Goal: Information Seeking & Learning: Understand process/instructions

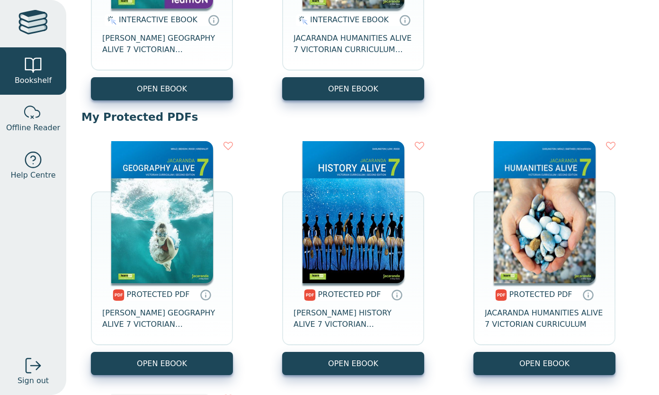
scroll to position [504, 0]
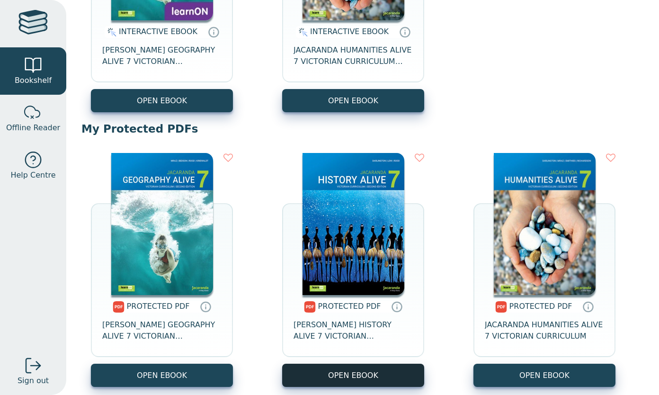
click at [394, 382] on link "OPEN EBOOK" at bounding box center [353, 375] width 142 height 23
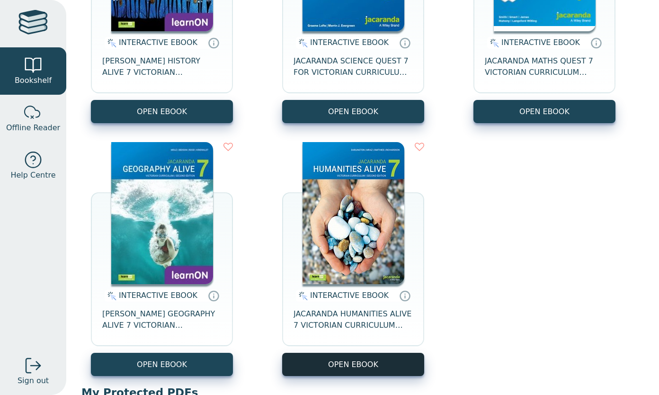
scroll to position [50, 0]
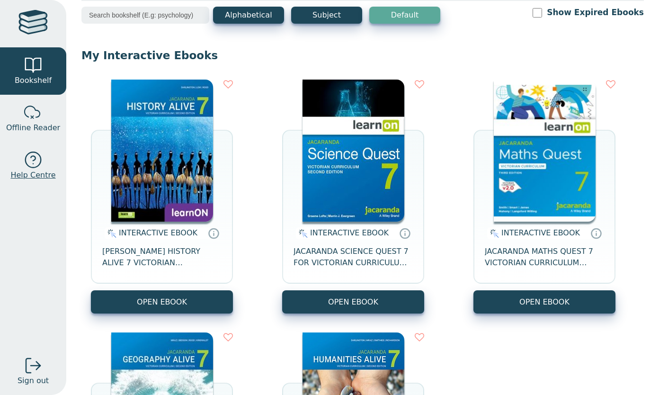
click at [29, 175] on span "Help Centre" at bounding box center [32, 174] width 45 height 11
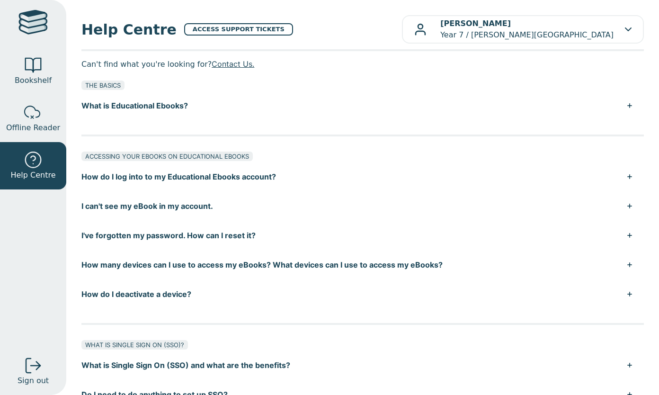
click at [206, 104] on button "What is Educational Ebooks?" at bounding box center [362, 105] width 562 height 29
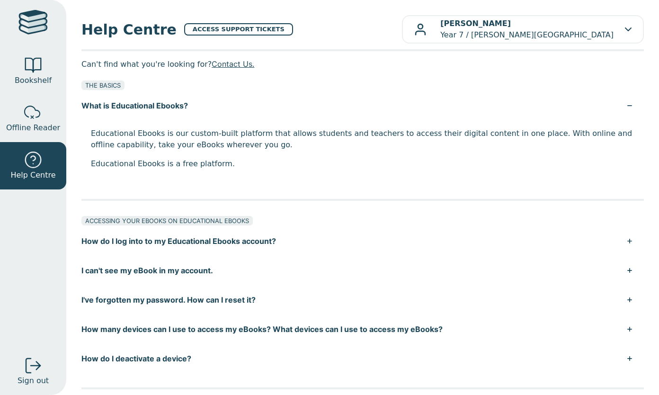
click at [248, 109] on button "What is Educational Ebooks?" at bounding box center [362, 105] width 562 height 29
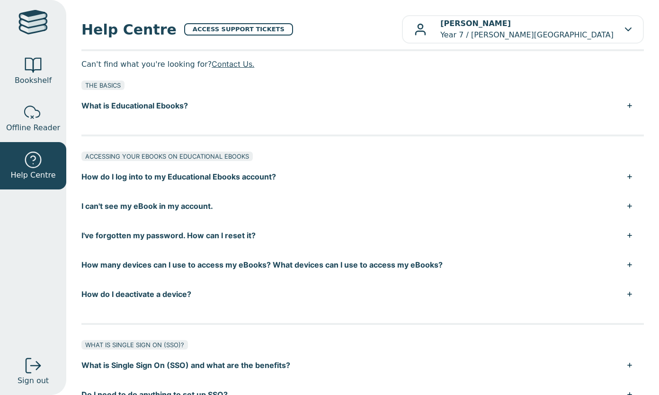
click at [275, 178] on button "How do I log into to my Educational Ebooks account?" at bounding box center [362, 176] width 562 height 29
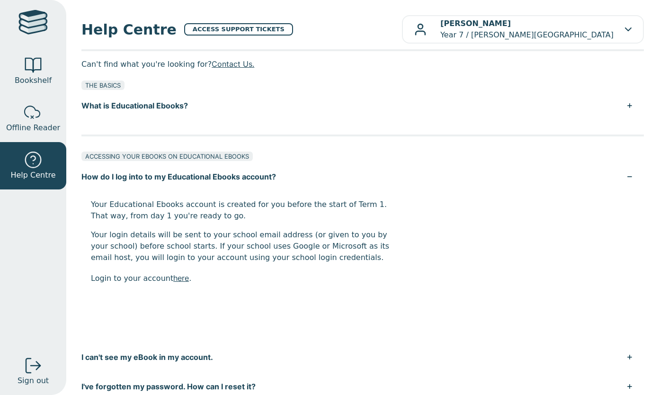
click at [275, 178] on button "How do I log into to my Educational Ebooks account?" at bounding box center [362, 176] width 562 height 29
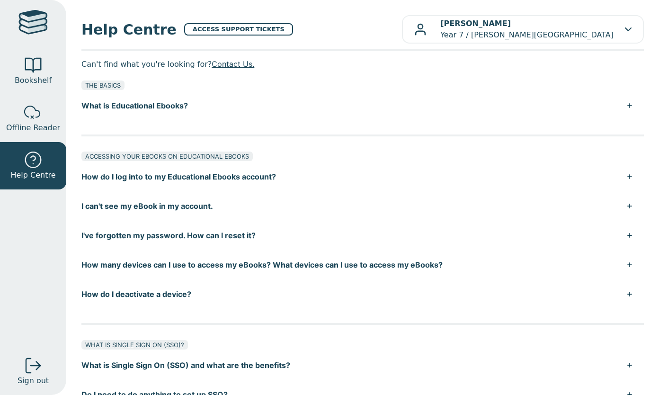
click at [291, 263] on button "How many devices can I use to access my eBooks? What devices can I use to acces…" at bounding box center [362, 264] width 562 height 29
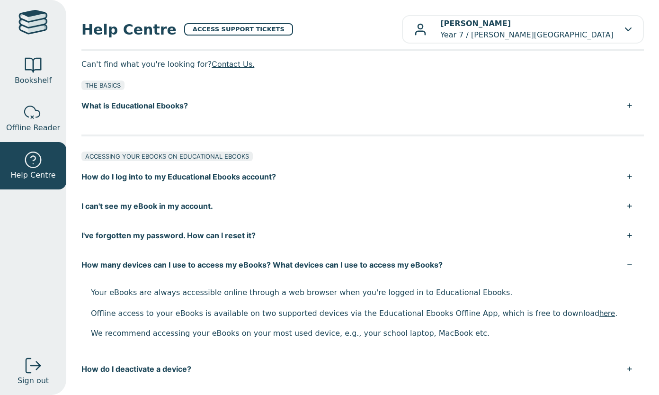
click at [291, 263] on button "How many devices can I use to access my eBooks? What devices can I use to acces…" at bounding box center [362, 264] width 562 height 29
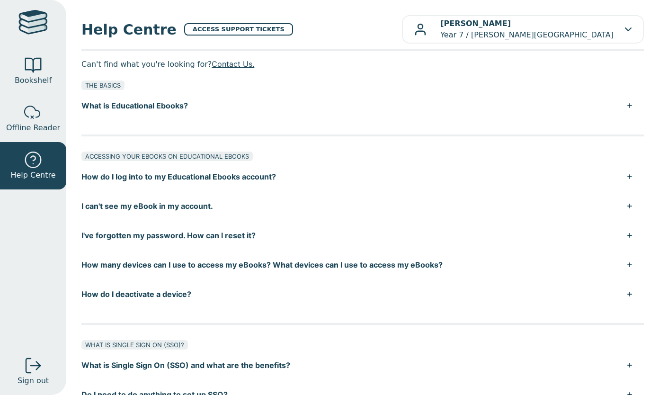
click at [280, 295] on button "How do I deactivate a device?" at bounding box center [362, 293] width 562 height 29
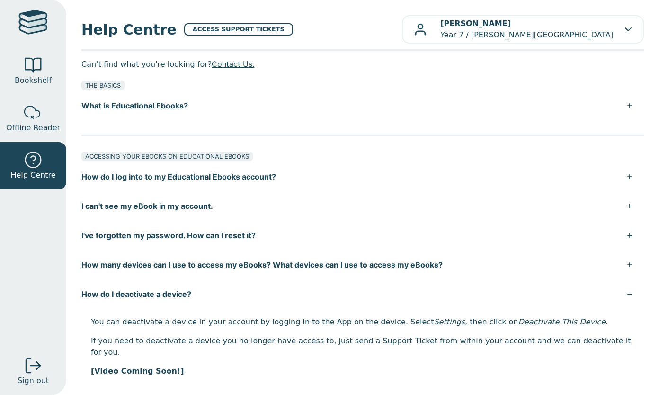
click at [280, 295] on button "How do I deactivate a device?" at bounding box center [362, 293] width 562 height 29
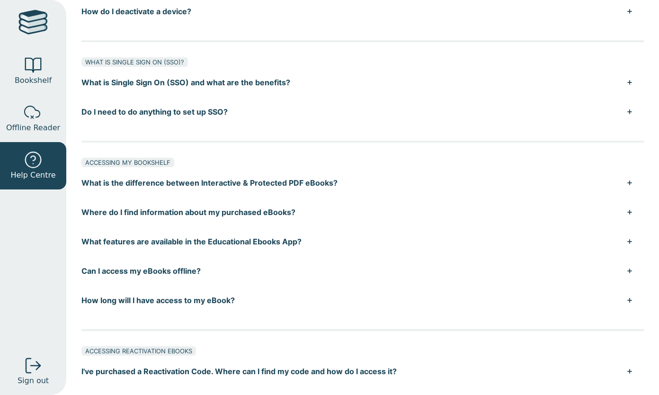
scroll to position [284, 0]
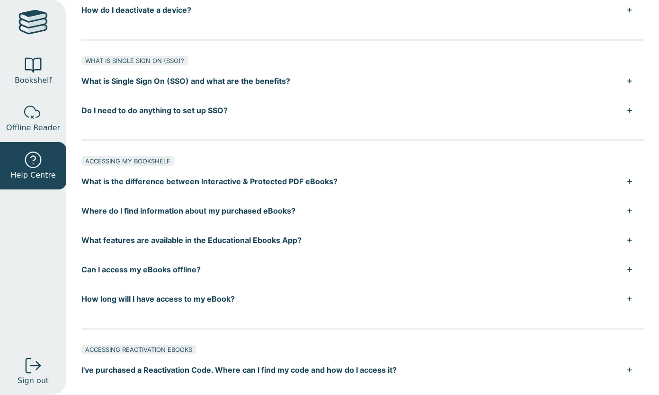
click at [316, 190] on button "What is the difference between Interactive & Protected PDF eBooks?" at bounding box center [362, 181] width 562 height 29
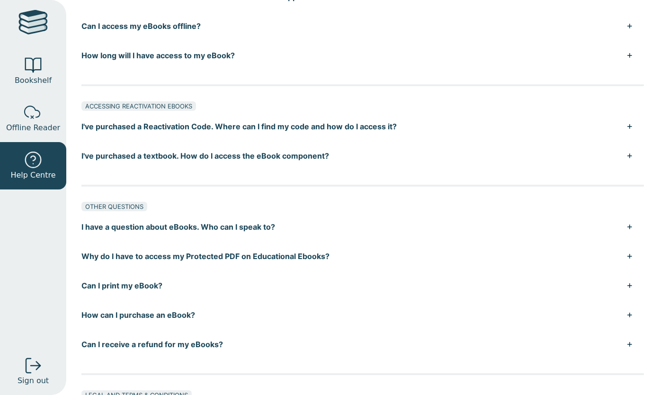
scroll to position [643, 0]
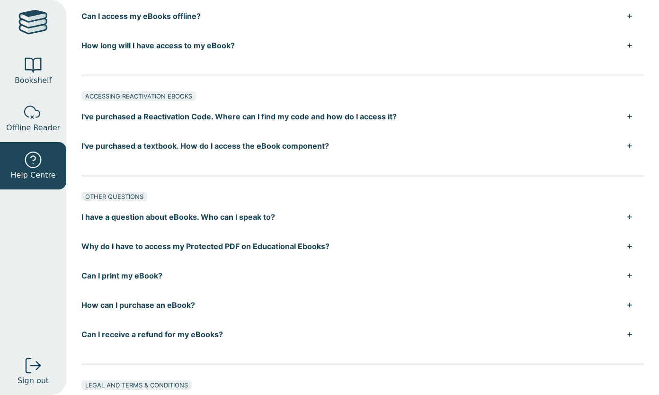
click at [409, 244] on button "Why do I have to access my Protected PDF on Educational Ebooks?" at bounding box center [362, 245] width 562 height 29
